Goal: Information Seeking & Learning: Learn about a topic

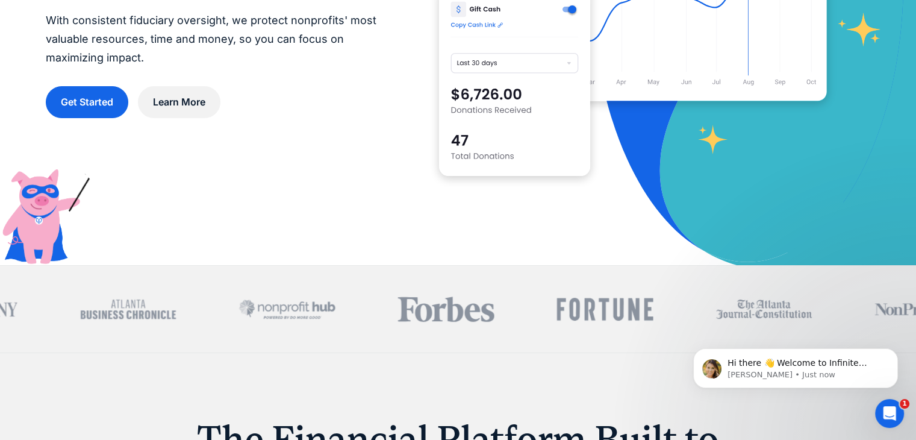
scroll to position [361, 0]
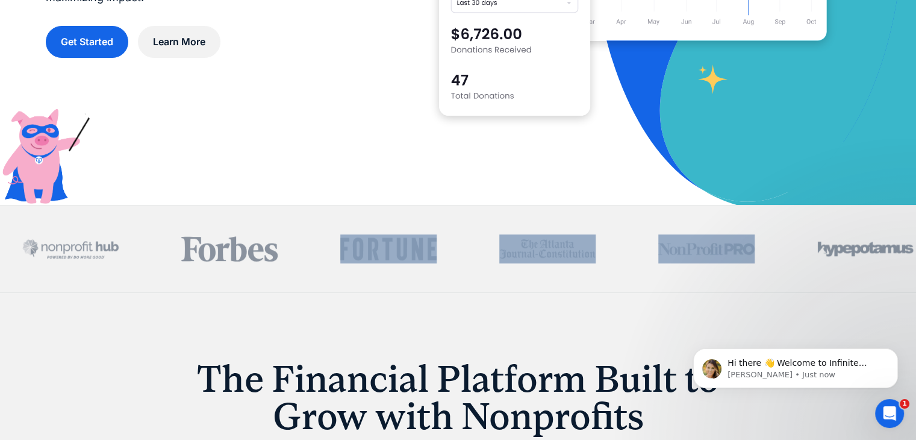
drag, startPoint x: 659, startPoint y: 247, endPoint x: 388, endPoint y: 255, distance: 271.1
click at [388, 255] on div at bounding box center [308, 248] width 1233 height 29
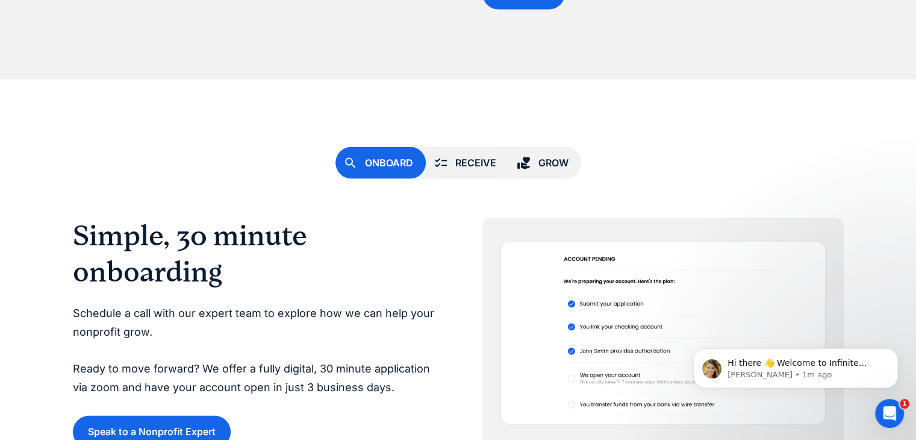
scroll to position [2589, 0]
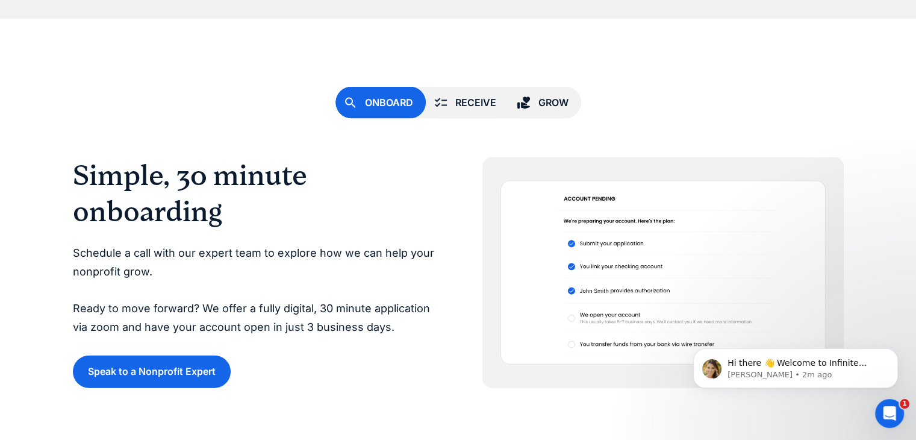
click at [470, 106] on div "Receive" at bounding box center [475, 103] width 41 height 16
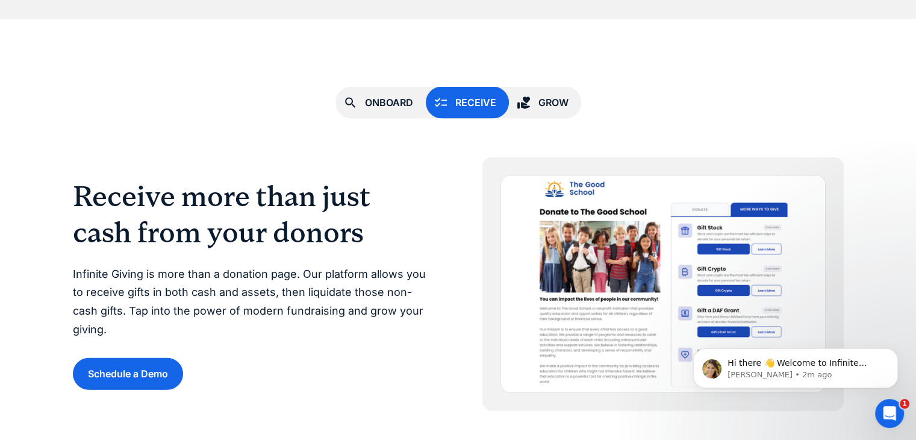
click at [539, 102] on div "Grow" at bounding box center [553, 103] width 30 height 16
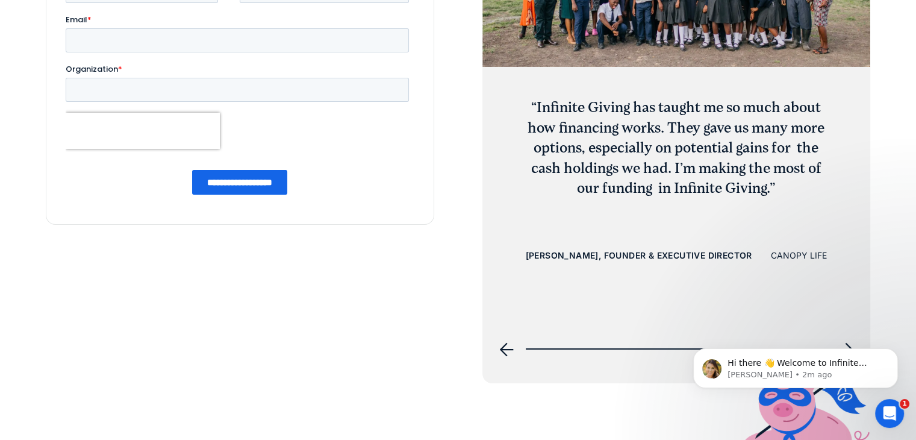
scroll to position [4395, 0]
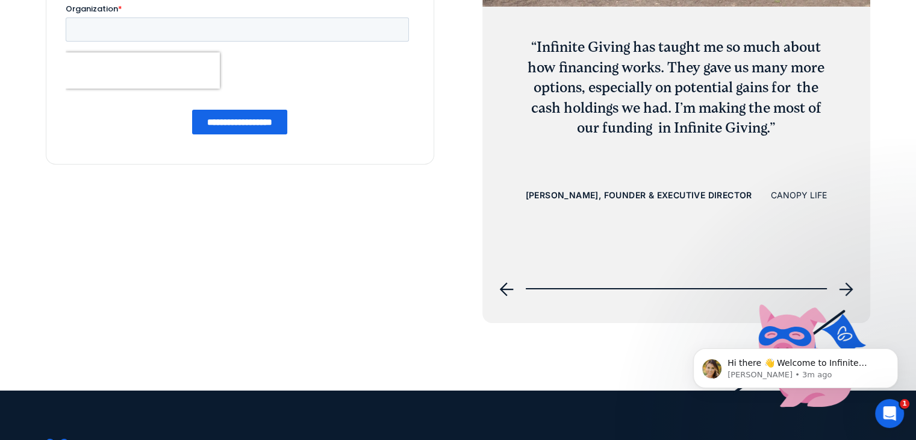
click at [848, 287] on icon "next slide" at bounding box center [846, 289] width 14 height 14
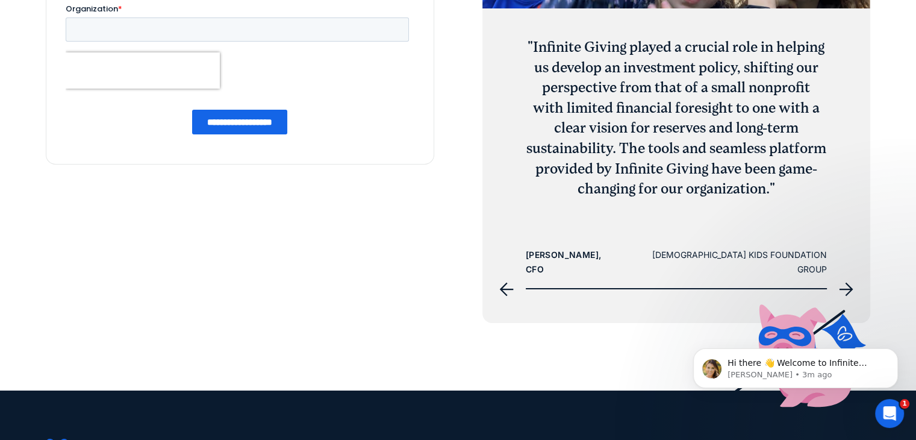
click at [848, 287] on icon "next slide" at bounding box center [846, 289] width 14 height 14
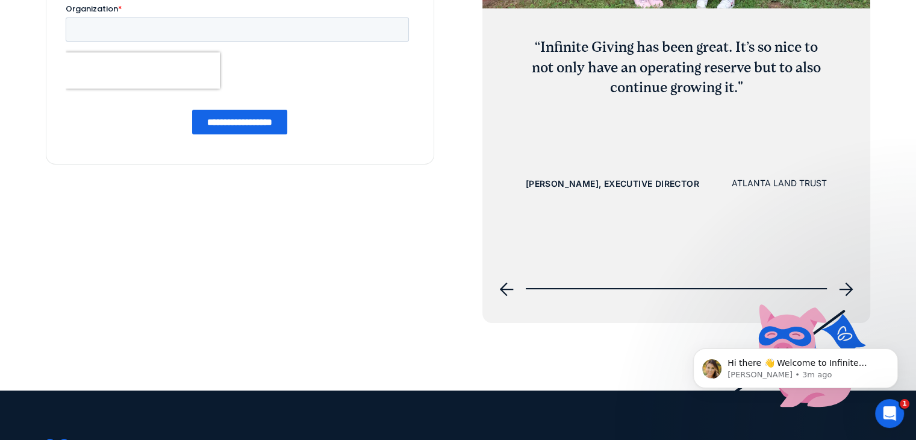
click at [848, 287] on icon "next slide" at bounding box center [846, 289] width 14 height 14
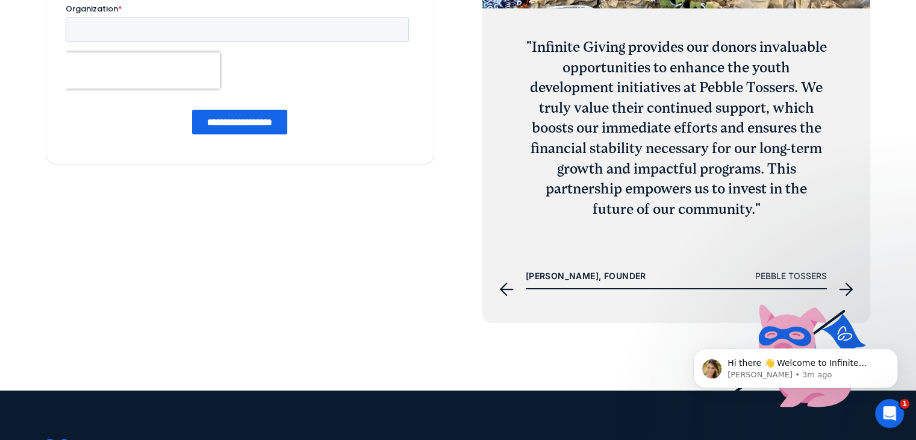
click at [848, 287] on icon "next slide" at bounding box center [846, 289] width 14 height 14
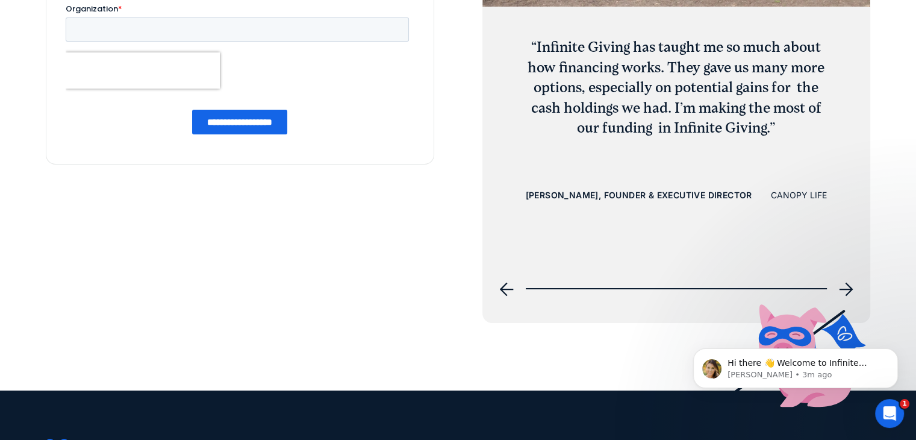
click at [848, 287] on icon "next slide" at bounding box center [846, 289] width 14 height 14
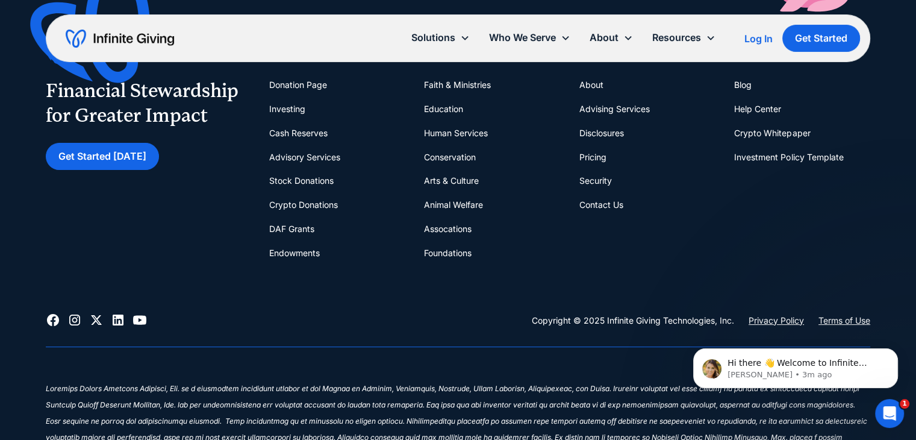
scroll to position [4730, 0]
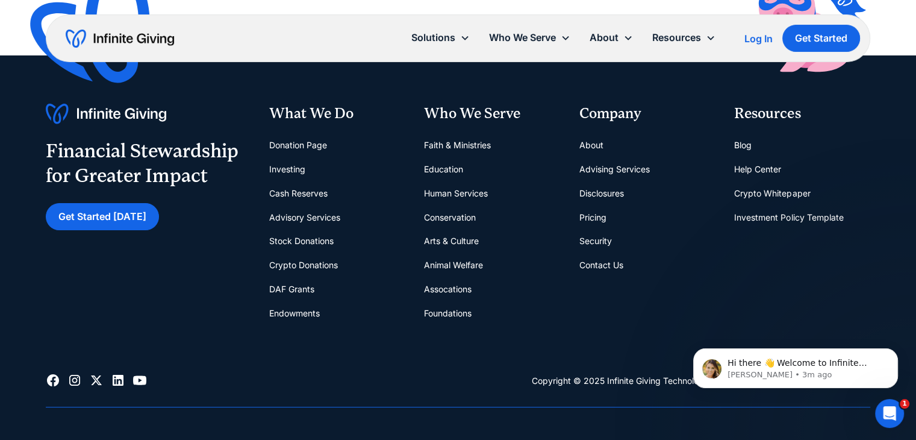
click at [593, 216] on link "Pricing" at bounding box center [592, 217] width 27 height 24
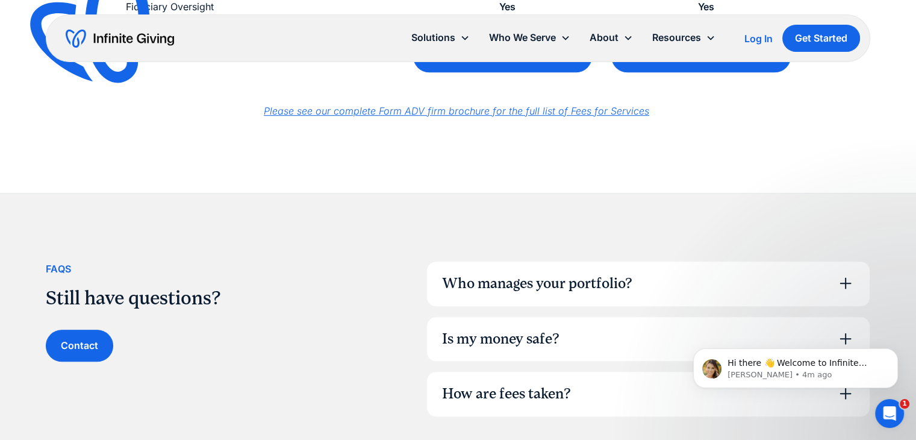
scroll to position [723, 0]
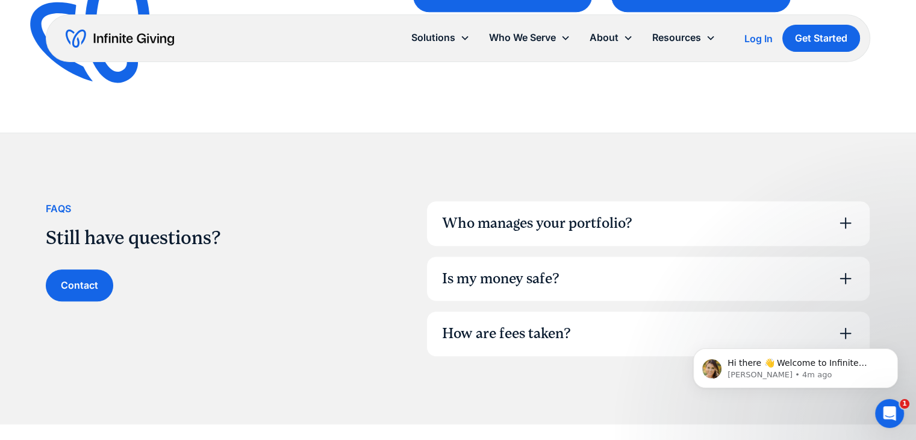
click at [573, 229] on div "Who manages your portfolio?" at bounding box center [536, 223] width 190 height 20
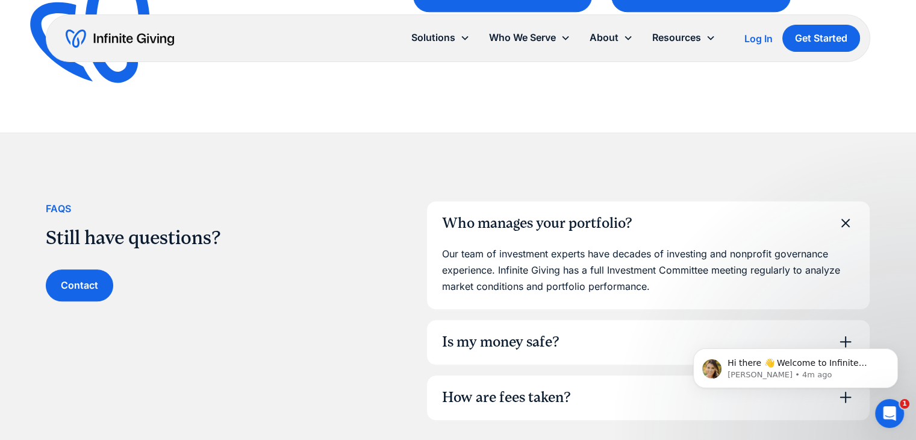
scroll to position [783, 0]
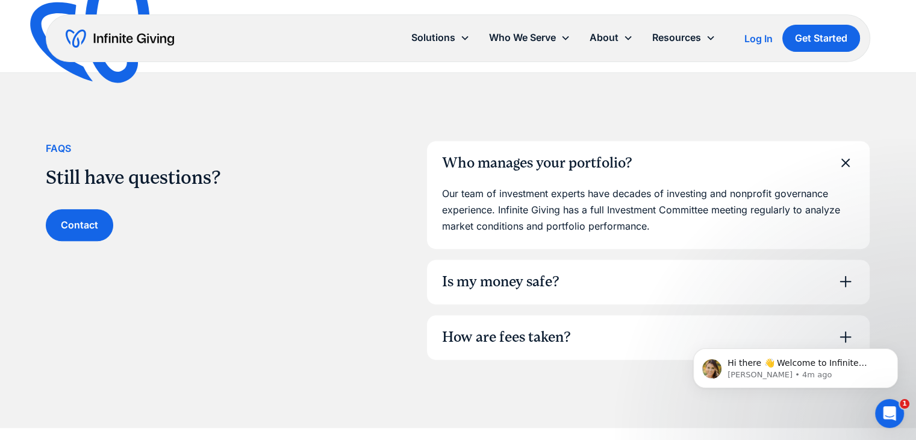
click at [512, 266] on div "Is my money safe?" at bounding box center [648, 282] width 443 height 45
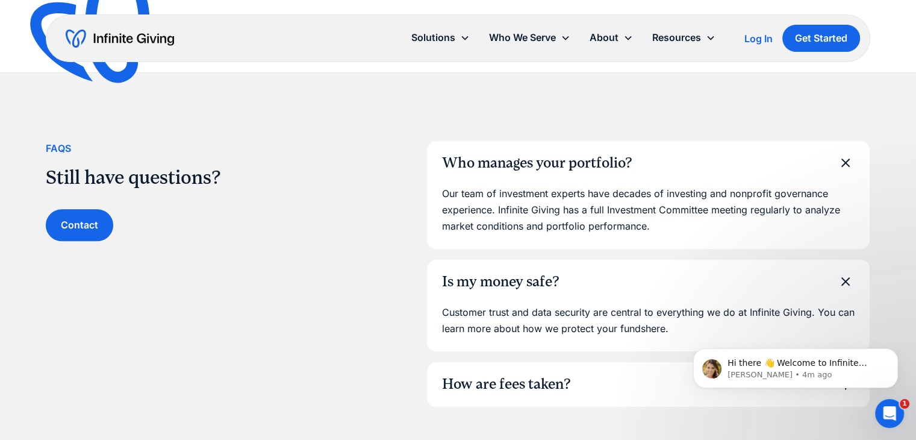
scroll to position [843, 0]
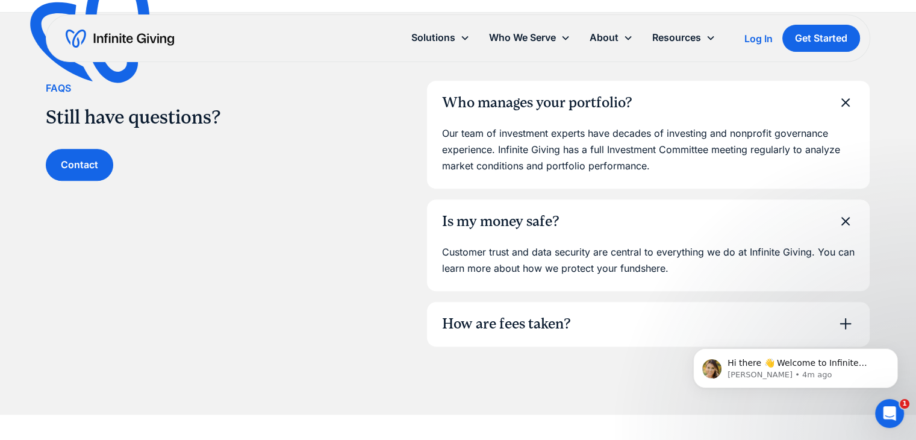
click at [480, 315] on div "How are fees taken?" at bounding box center [505, 324] width 129 height 20
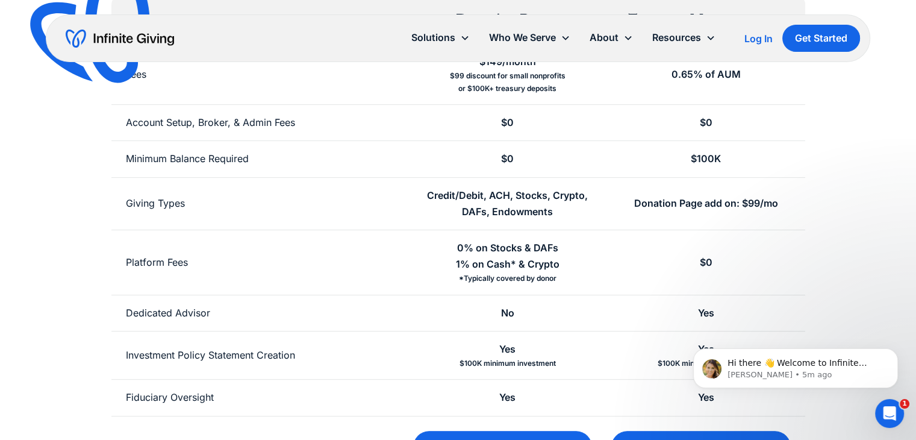
scroll to position [0, 0]
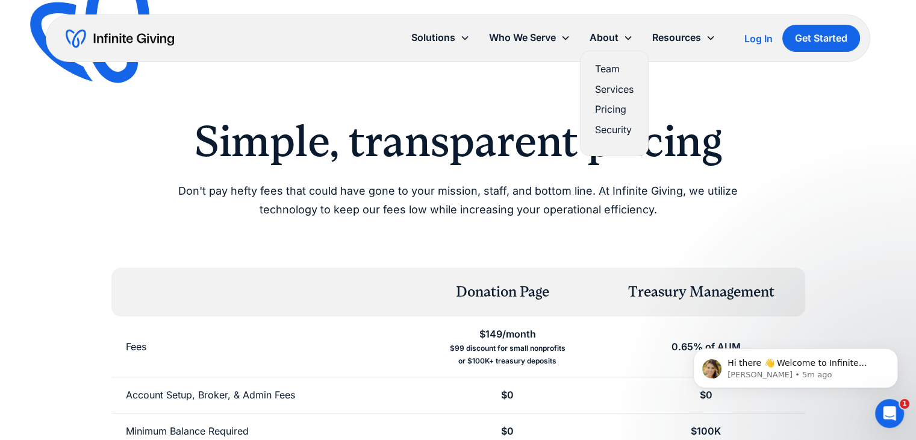
click at [611, 67] on link "Team" at bounding box center [614, 69] width 39 height 16
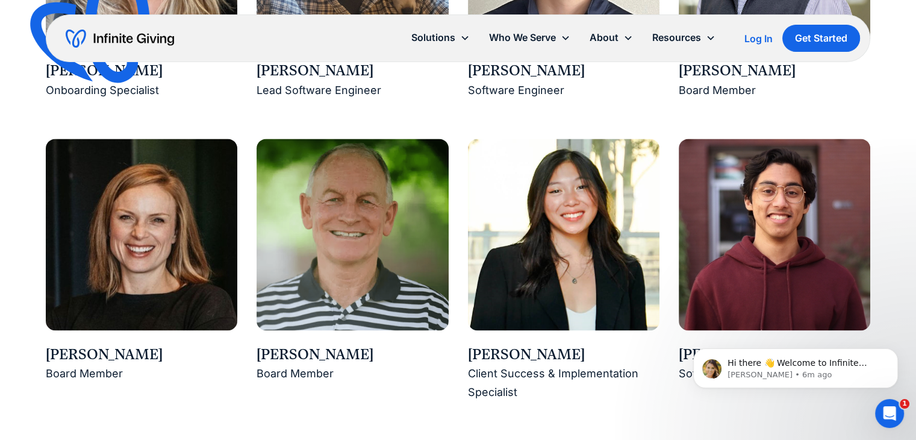
scroll to position [1867, 0]
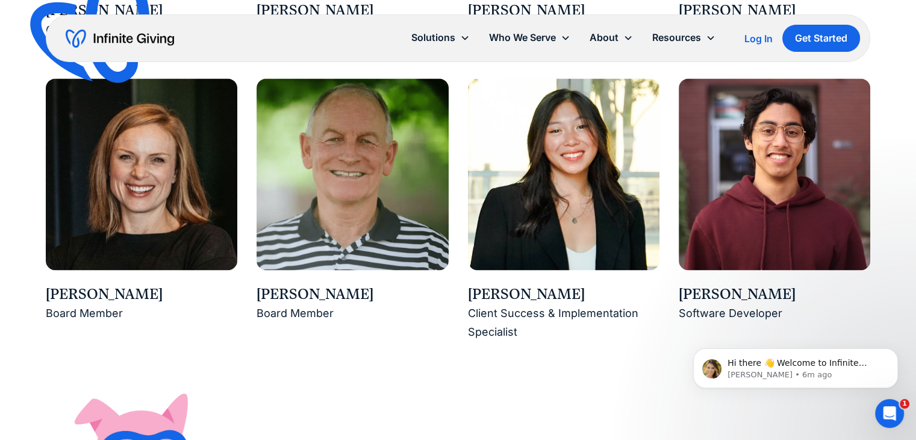
click at [749, 208] on img at bounding box center [774, 173] width 191 height 191
click at [732, 288] on div "Arvin Poddar" at bounding box center [774, 294] width 191 height 20
click at [730, 244] on img at bounding box center [774, 173] width 191 height 191
click at [624, 217] on img at bounding box center [563, 173] width 191 height 191
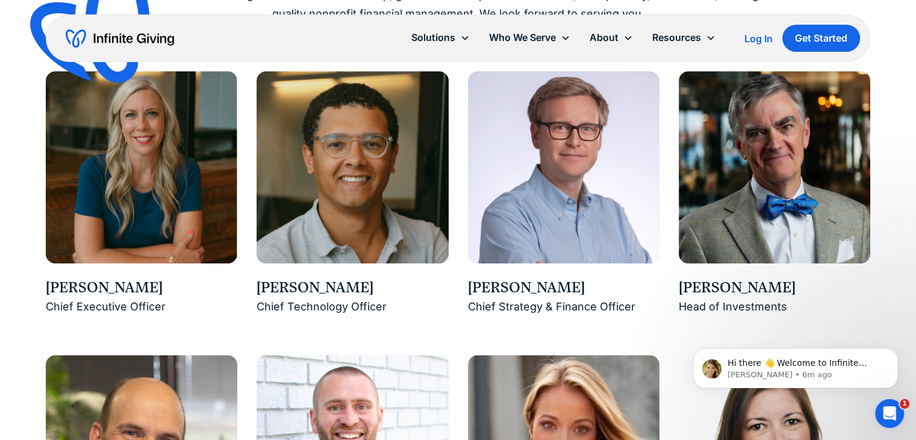
scroll to position [843, 0]
